Goal: Navigation & Orientation: Find specific page/section

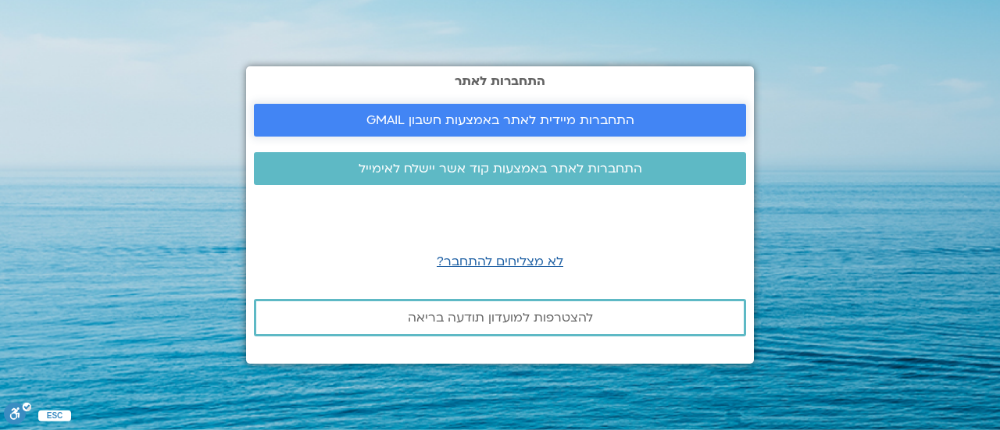
click at [522, 113] on span "התחברות מיידית לאתר באמצעות חשבון GMAIL" at bounding box center [500, 120] width 268 height 14
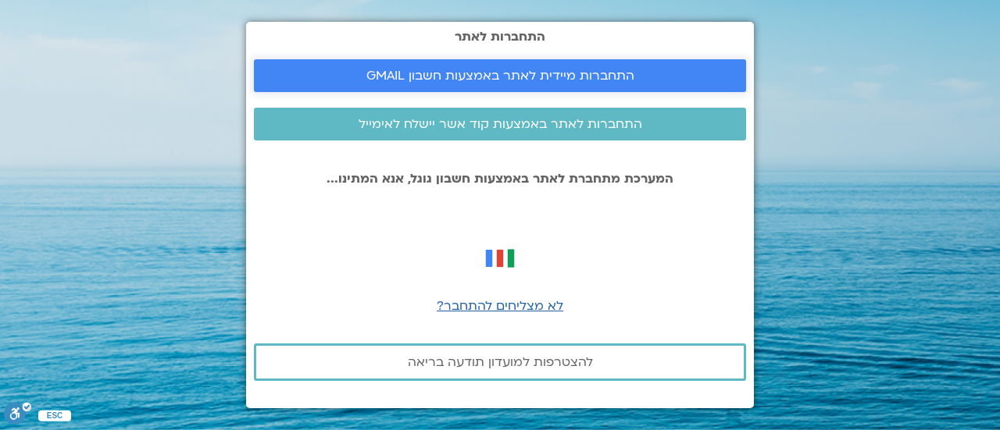
click at [535, 69] on span "התחברות מיידית לאתר באמצעות חשבון GMAIL" at bounding box center [500, 76] width 268 height 14
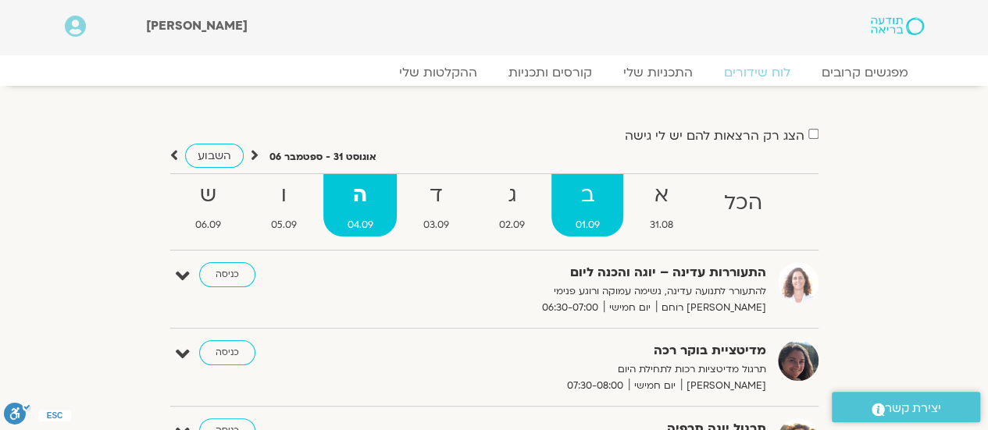
click at [597, 190] on strong "ב" at bounding box center [586, 195] width 71 height 35
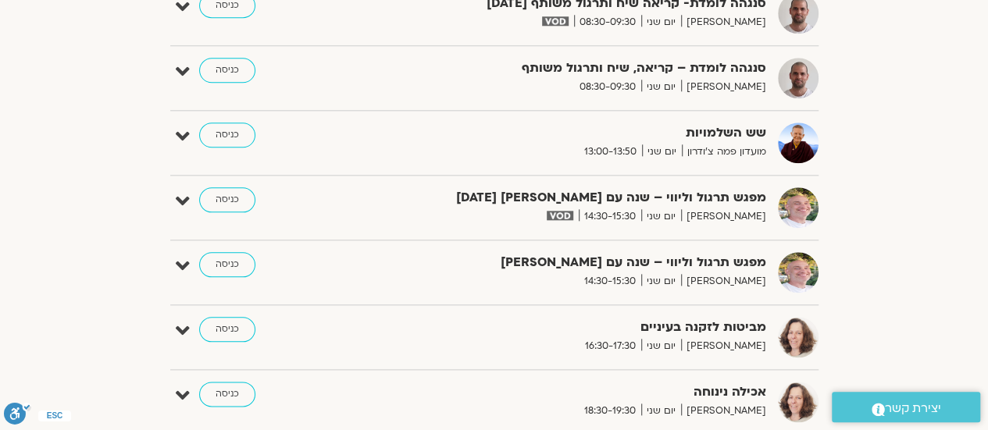
scroll to position [781, 0]
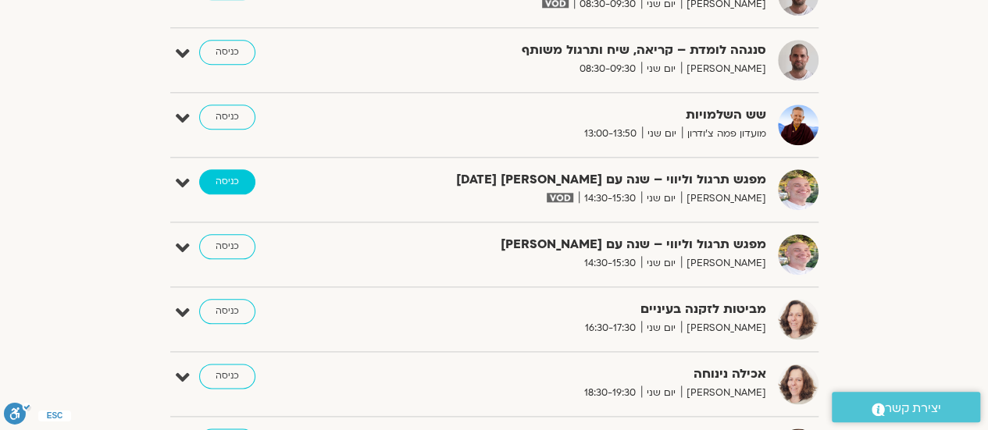
click at [227, 180] on link "כניסה" at bounding box center [227, 181] width 56 height 25
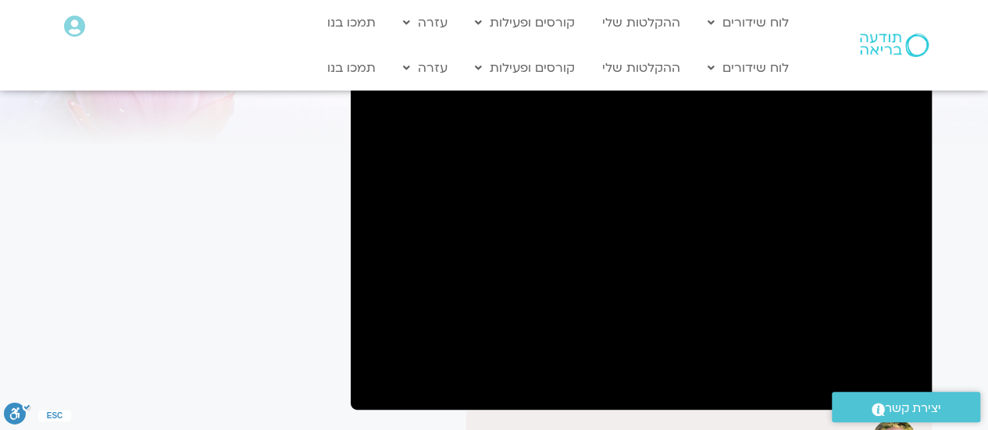
click at [983, 204] on section "לספריית ה-VOD להקלטות שלי מפגש תרגול וליווי – שנה עם [PERSON_NAME] [DATE] [PERS…" at bounding box center [494, 432] width 988 height 904
click at [904, 388] on div ".st0{fill:#FFFFFF;} יצירת קשר" at bounding box center [906, 407] width 164 height 46
